Goal: Transaction & Acquisition: Purchase product/service

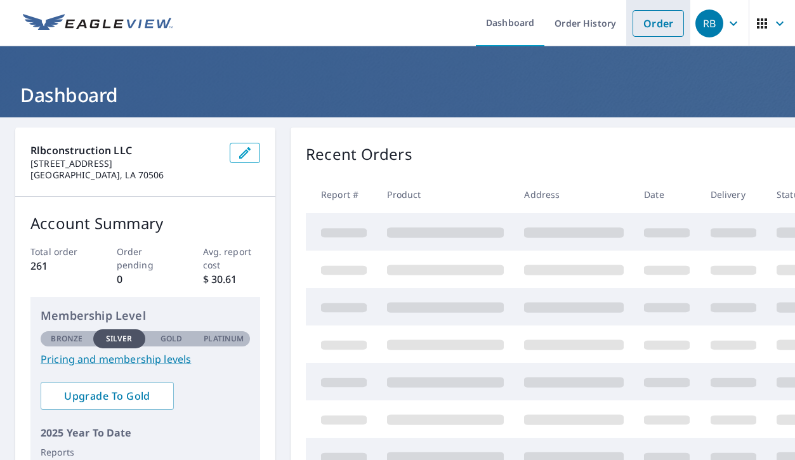
click at [647, 30] on link "Order" at bounding box center [657, 23] width 51 height 27
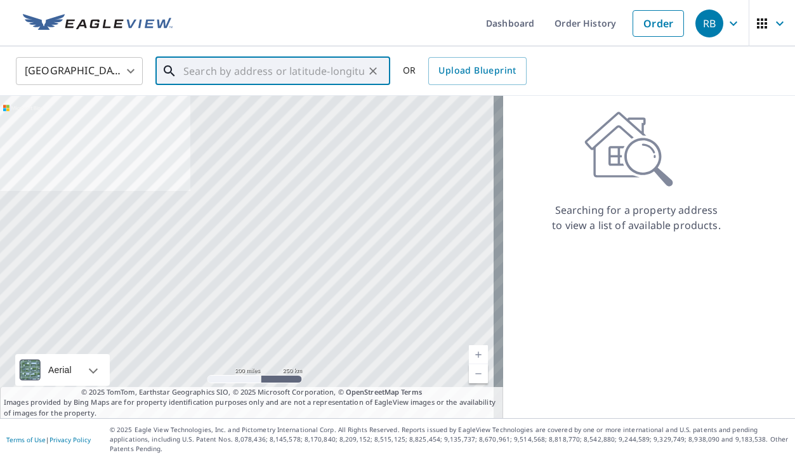
drag, startPoint x: 266, startPoint y: 62, endPoint x: 275, endPoint y: 66, distance: 9.9
click at [270, 65] on input "text" at bounding box center [273, 71] width 181 height 36
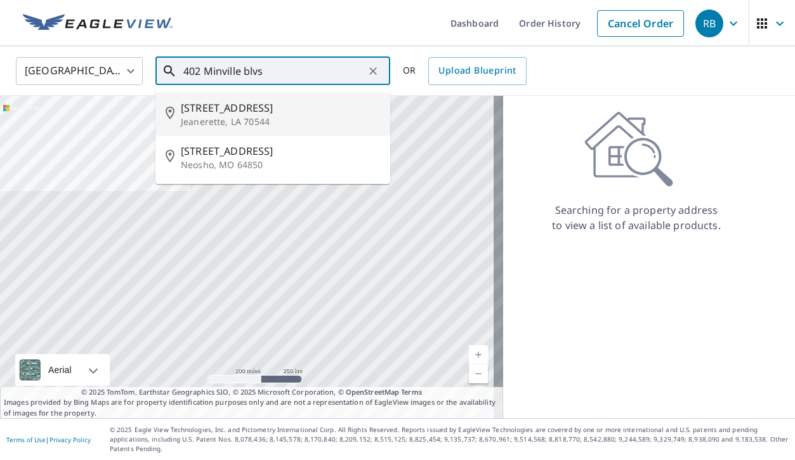
click at [218, 117] on p "Jeanerette, LA 70544" at bounding box center [280, 121] width 199 height 13
type input "[STREET_ADDRESS]"
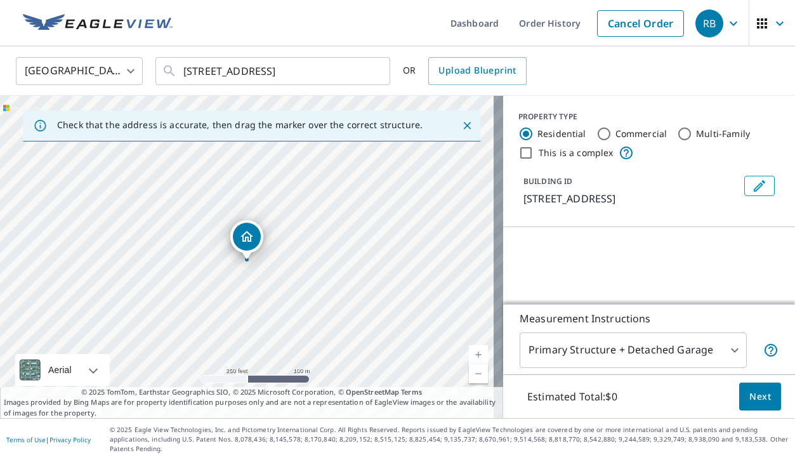
click at [461, 123] on icon "Close" at bounding box center [466, 125] width 13 height 13
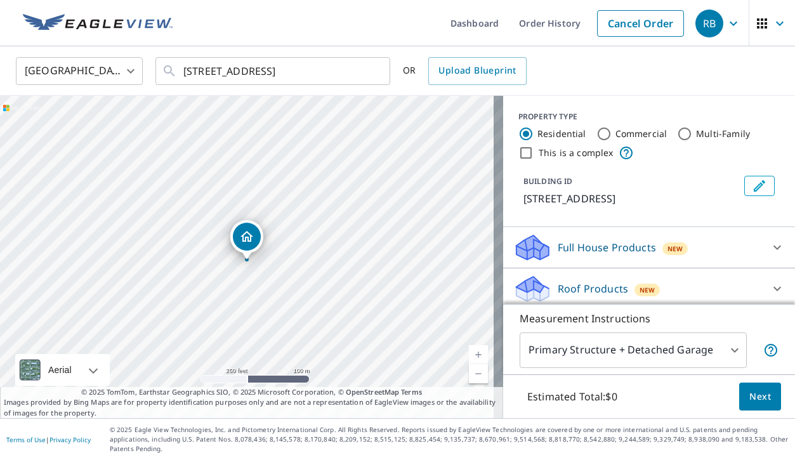
click at [469, 361] on link "Current Level 17, Zoom In" at bounding box center [478, 354] width 19 height 19
click at [469, 361] on link "Current Level 18, Zoom In" at bounding box center [478, 354] width 19 height 19
click at [469, 361] on link "Current Level 19, Zoom In" at bounding box center [478, 354] width 19 height 19
drag, startPoint x: 247, startPoint y: 234, endPoint x: 240, endPoint y: 235, distance: 7.0
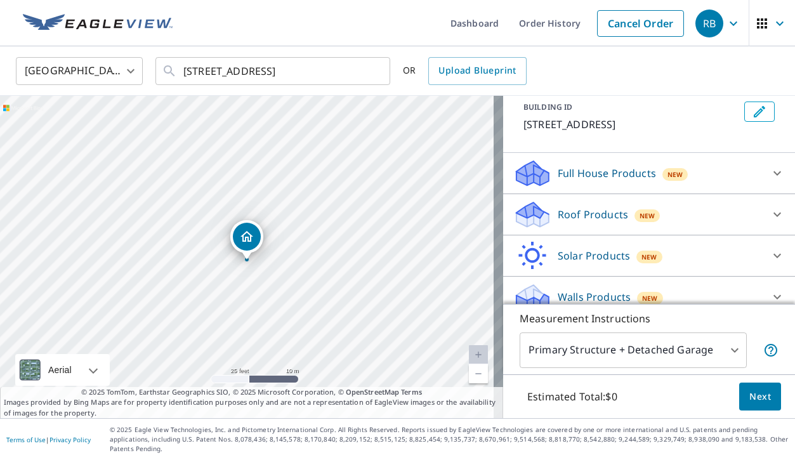
scroll to position [79, 0]
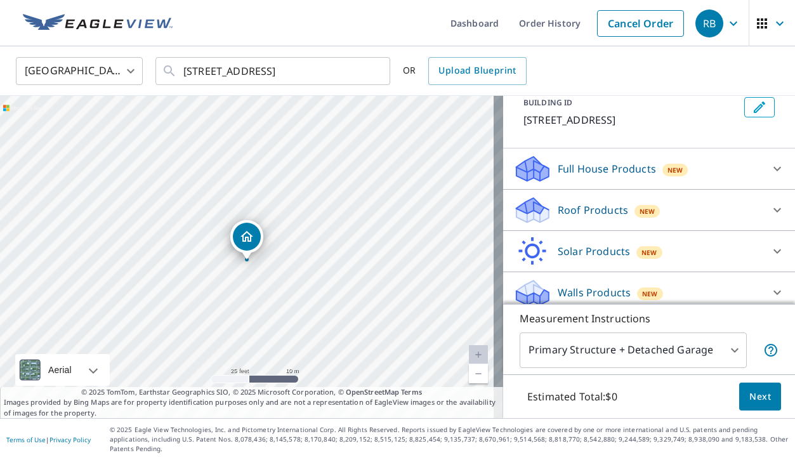
click at [769, 209] on icon at bounding box center [776, 209] width 15 height 15
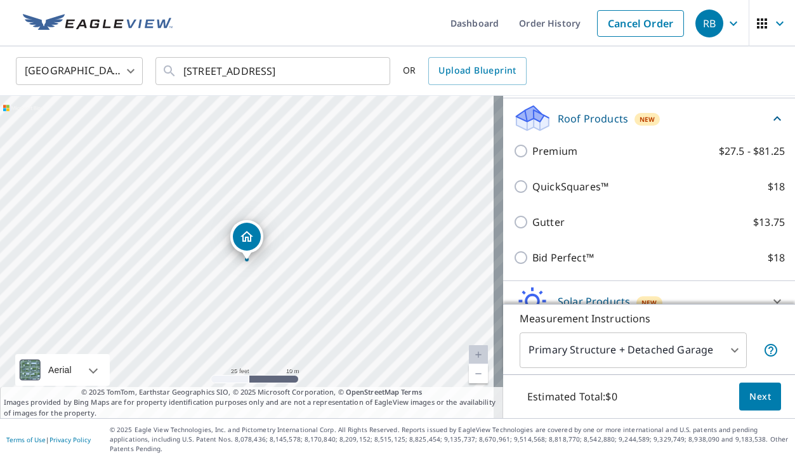
scroll to position [220, 0]
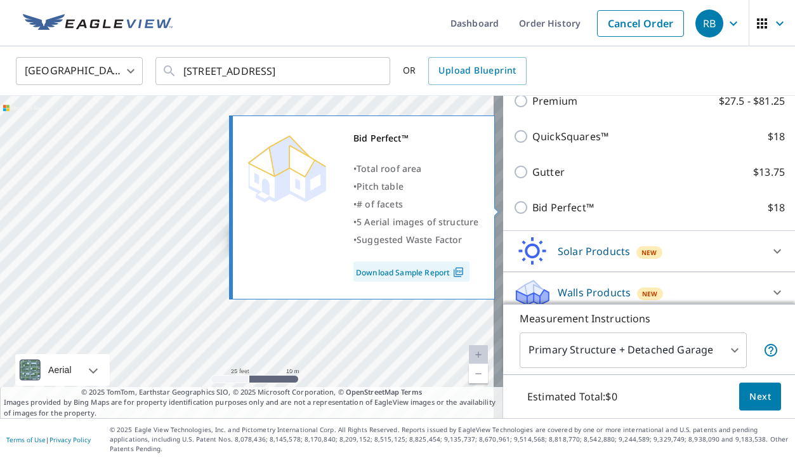
click at [513, 207] on input "Bid Perfect™ $18" at bounding box center [522, 207] width 19 height 15
checkbox input "true"
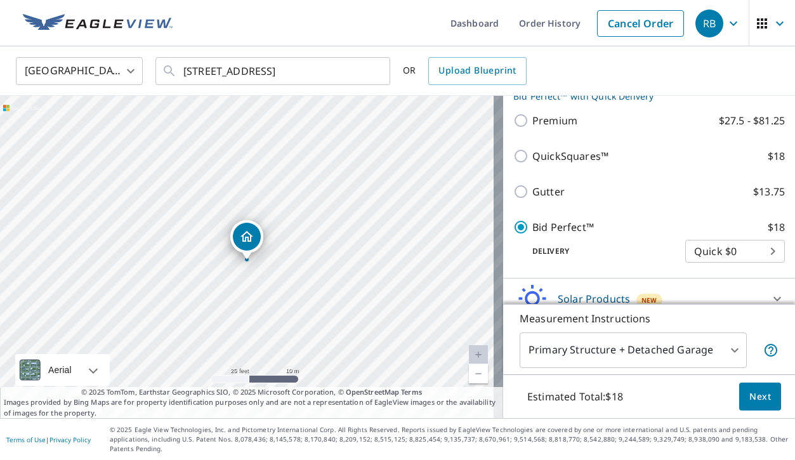
click at [723, 359] on body "RB RB Dashboard Order History Cancel Order RB [GEOGRAPHIC_DATA] [GEOGRAPHIC_DAT…" at bounding box center [397, 230] width 795 height 460
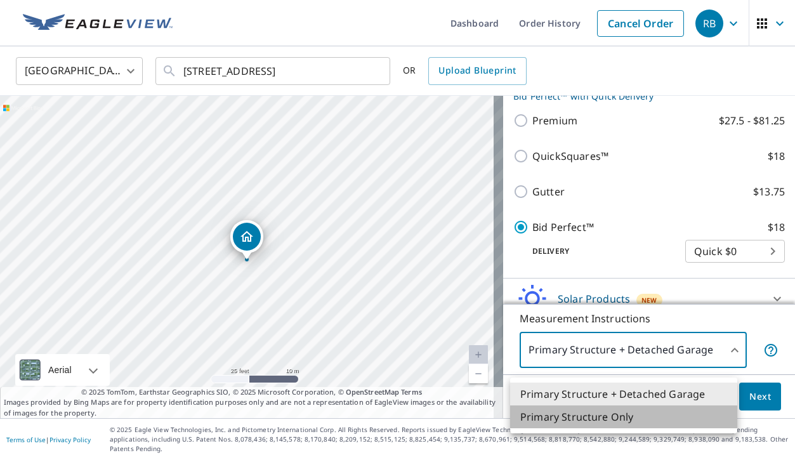
click at [699, 416] on li "Primary Structure Only" at bounding box center [623, 416] width 227 height 23
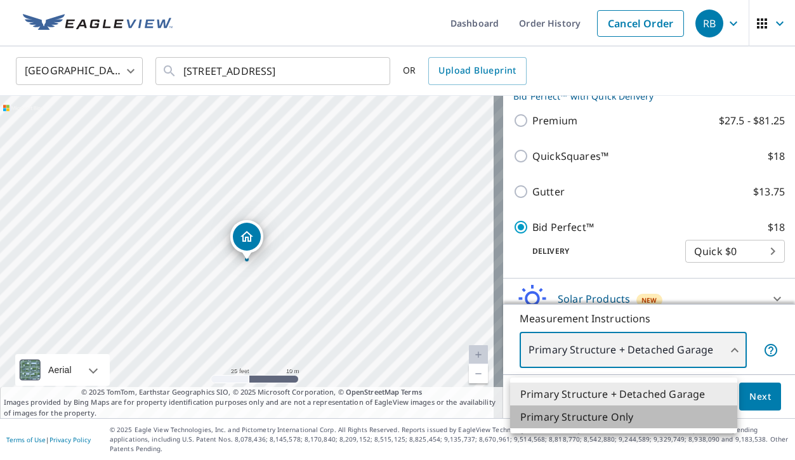
type input "2"
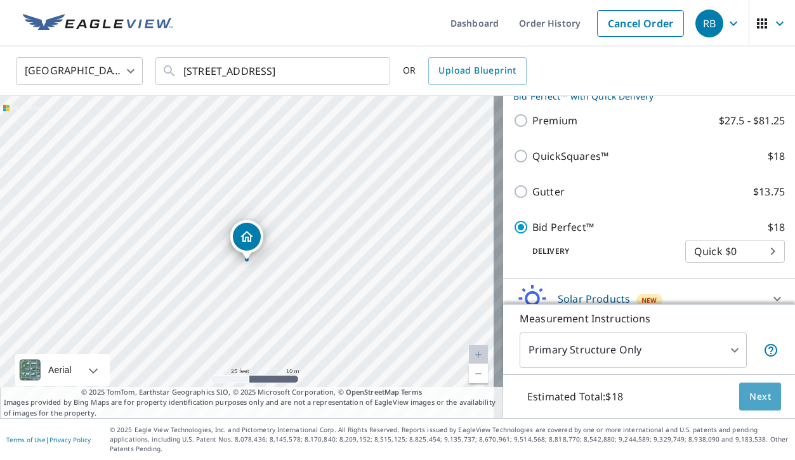
click at [752, 405] on span "Next" at bounding box center [760, 397] width 22 height 16
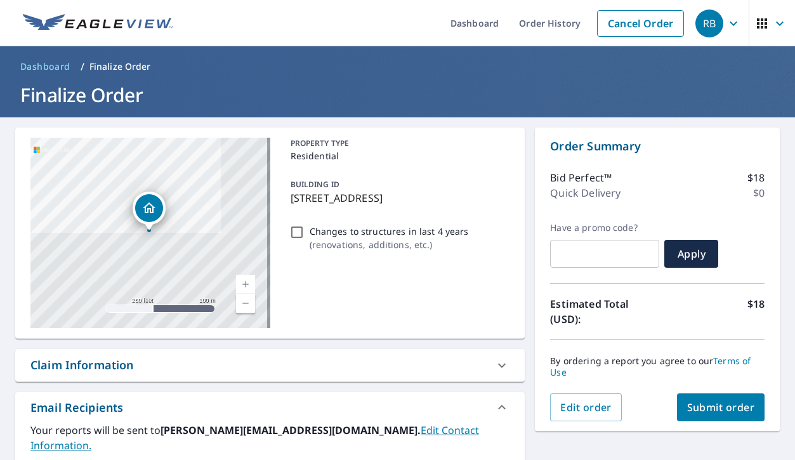
click at [709, 400] on span "Submit order" at bounding box center [721, 407] width 68 height 14
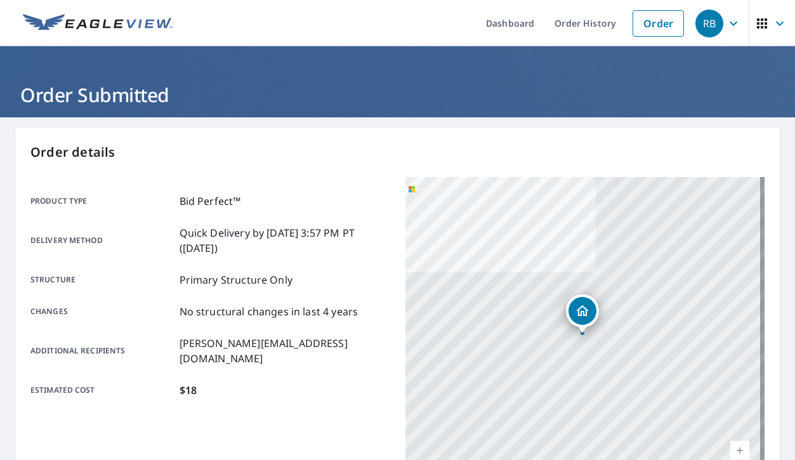
click at [725, 24] on icon "button" at bounding box center [732, 23] width 15 height 15
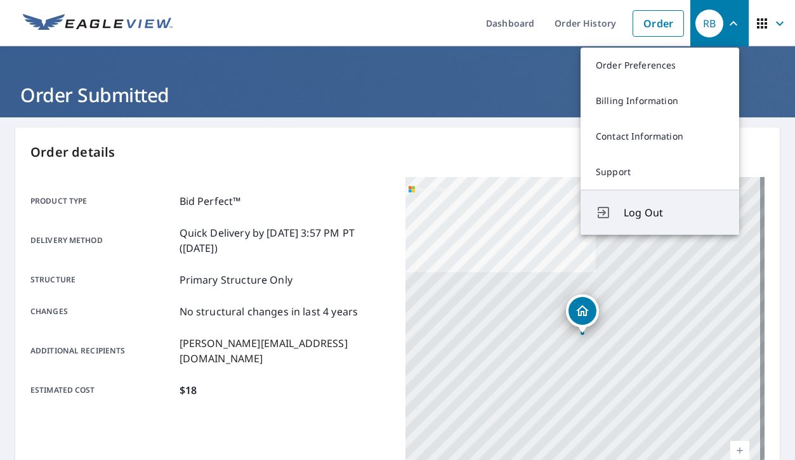
click at [640, 218] on span "Log Out" at bounding box center [673, 212] width 100 height 15
